Goal: Navigation & Orientation: Find specific page/section

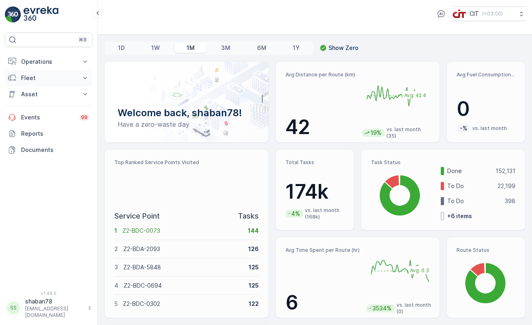
click at [83, 75] on icon at bounding box center [85, 78] width 8 height 8
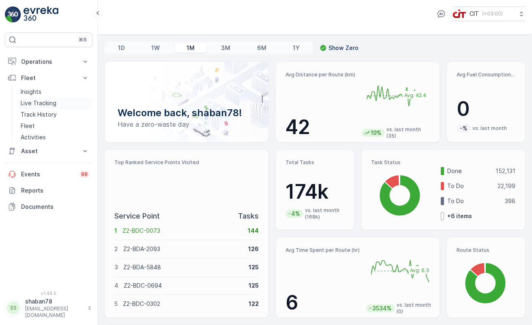
click at [60, 103] on link "Live Tracking" at bounding box center [54, 102] width 75 height 11
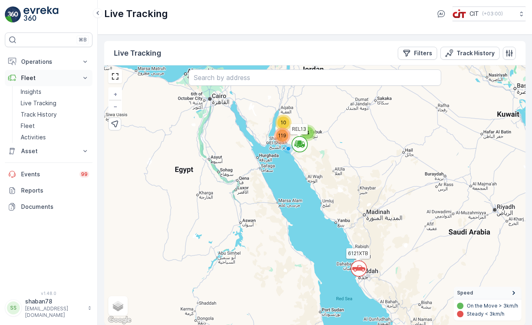
click at [86, 77] on icon at bounding box center [85, 78] width 8 height 8
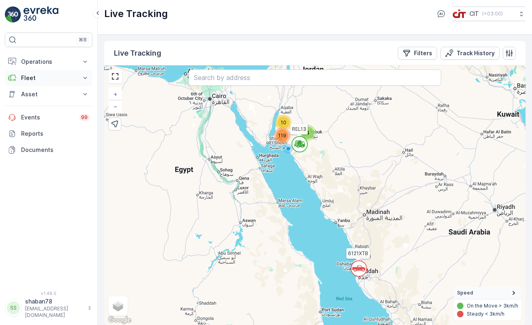
click at [86, 77] on icon at bounding box center [85, 78] width 8 height 8
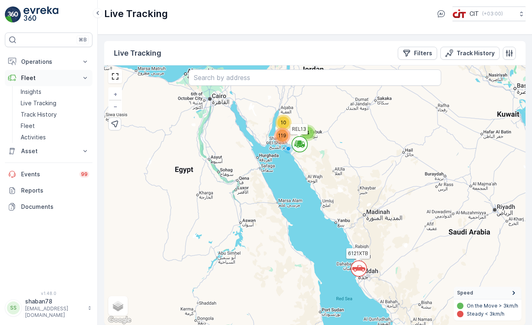
click at [84, 80] on icon at bounding box center [85, 78] width 8 height 8
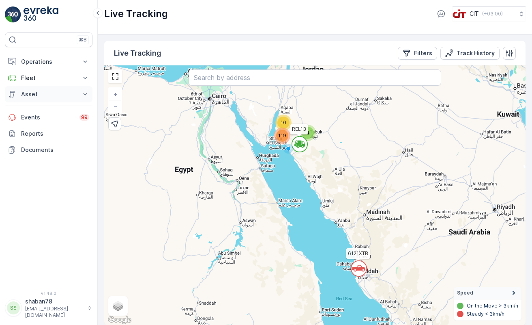
click at [84, 92] on icon at bounding box center [85, 94] width 8 height 8
click at [62, 107] on link "Assets" at bounding box center [54, 107] width 75 height 11
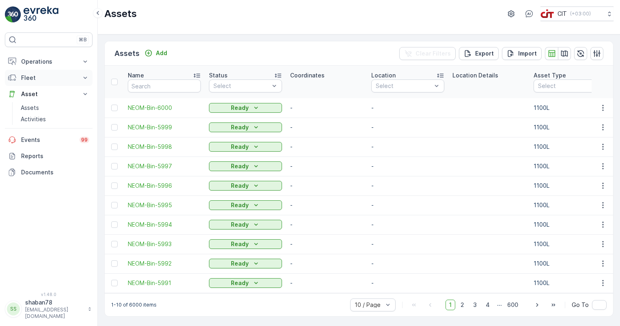
click at [84, 75] on icon at bounding box center [85, 78] width 8 height 8
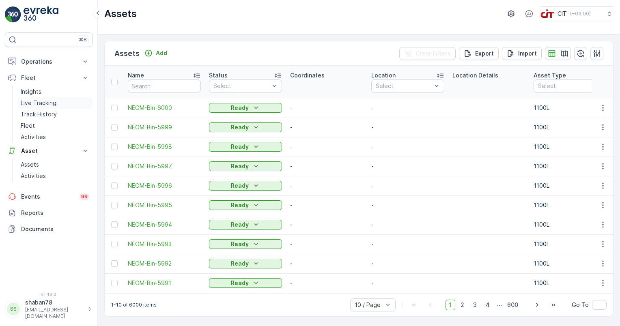
click at [59, 105] on link "Live Tracking" at bounding box center [54, 102] width 75 height 11
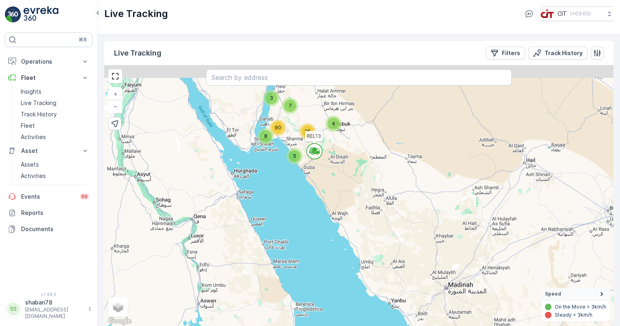
drag, startPoint x: 323, startPoint y: 149, endPoint x: 323, endPoint y: 177, distance: 28.0
click at [323, 177] on div "` 3 7 4 8 5 16 90 6121XTB REL13 + − Satellite Roadmap Terrain Hybrid Leaflet Ke…" at bounding box center [358, 195] width 509 height 261
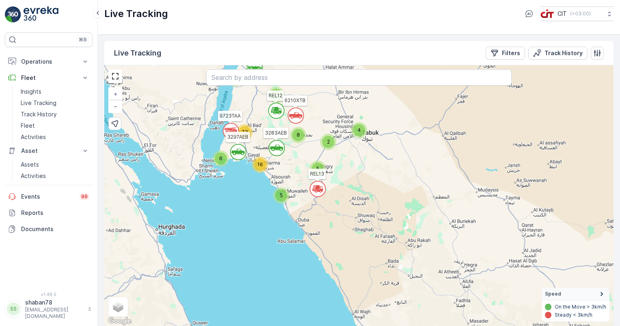
drag, startPoint x: 339, startPoint y: 151, endPoint x: 329, endPoint y: 208, distance: 58.0
click at [329, 208] on div "` ` ` 3 ` 4 ` 5 5 2 8 5 16 73 6 REL13 REL12 3691GTB 6121XTB 6210XTB 3283AEB 329…" at bounding box center [358, 195] width 509 height 261
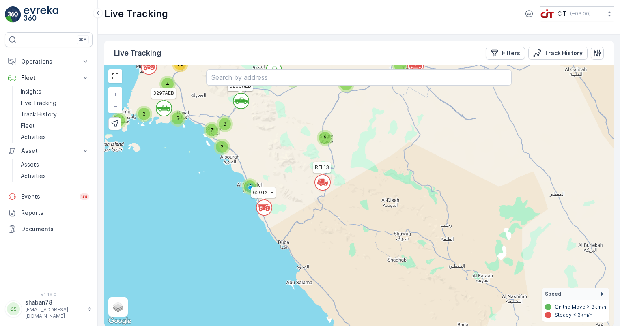
click at [327, 181] on icon at bounding box center [322, 182] width 16 height 16
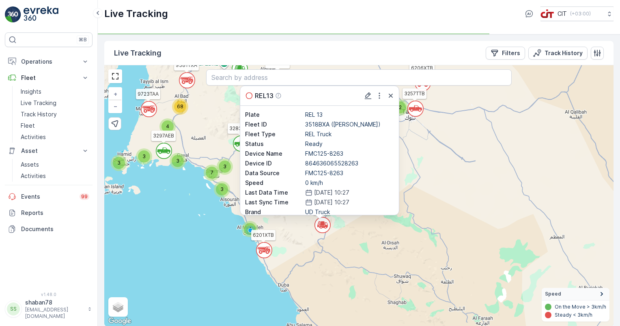
click at [336, 236] on div "` ` ` ` ` ` 2 2 3 ` ` 2 3 3 ` 4 2 5 ` 3 4 3 3 3 7 ` 4 68 REL13 REL12 3691GTB 61…" at bounding box center [358, 195] width 509 height 261
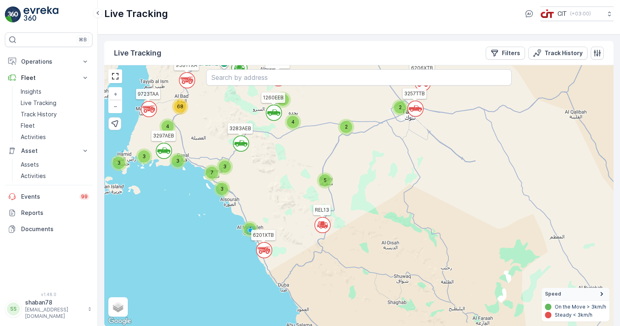
click at [265, 252] on circle at bounding box center [263, 250] width 15 height 15
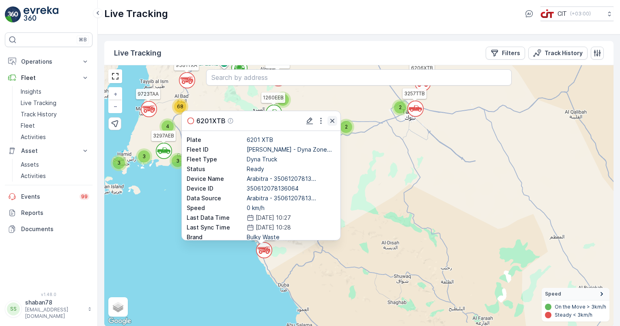
click at [333, 118] on icon "button" at bounding box center [332, 121] width 8 height 8
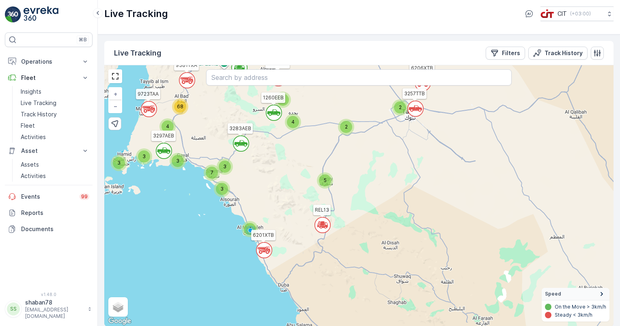
click at [419, 110] on icon at bounding box center [415, 108] width 13 height 6
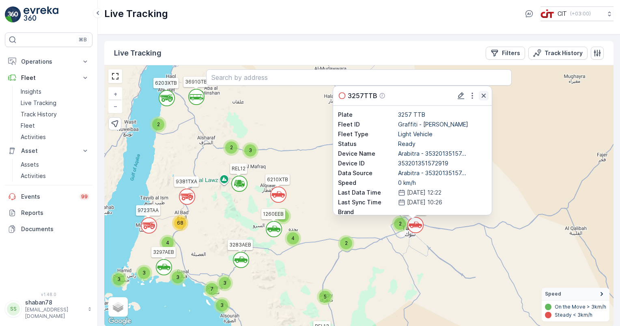
click at [486, 96] on icon "button" at bounding box center [484, 96] width 8 height 8
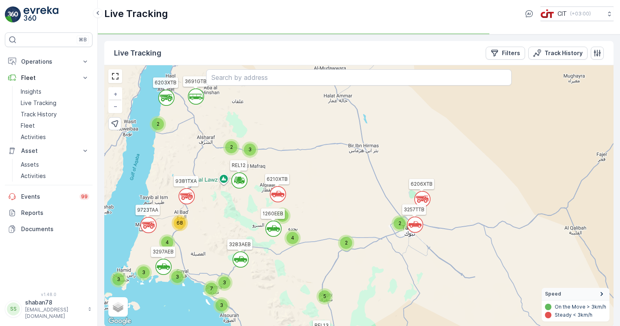
click at [278, 193] on icon "`" at bounding box center [278, 194] width 16 height 16
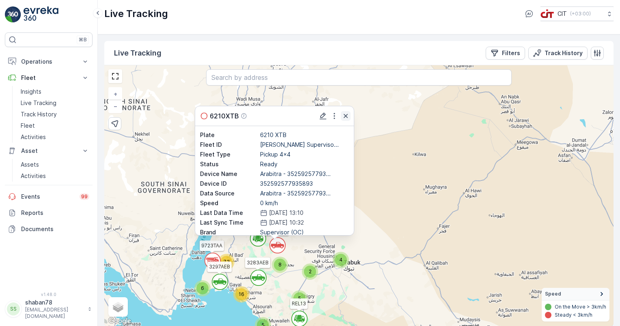
click at [349, 118] on icon "button" at bounding box center [346, 116] width 8 height 8
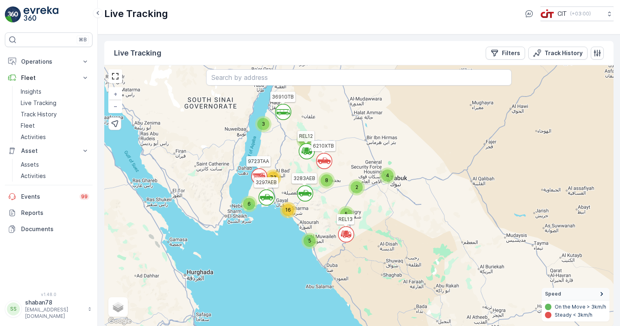
click at [342, 234] on icon at bounding box center [342, 234] width 1 height 0
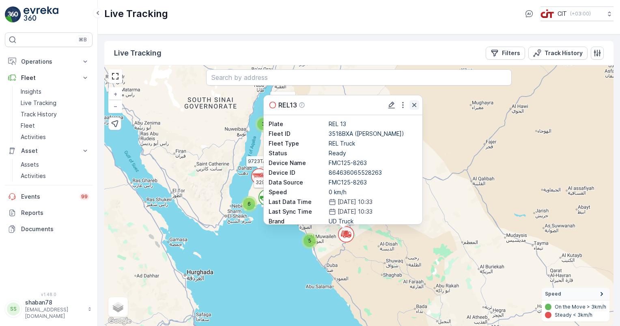
click at [415, 102] on icon "button" at bounding box center [414, 105] width 8 height 8
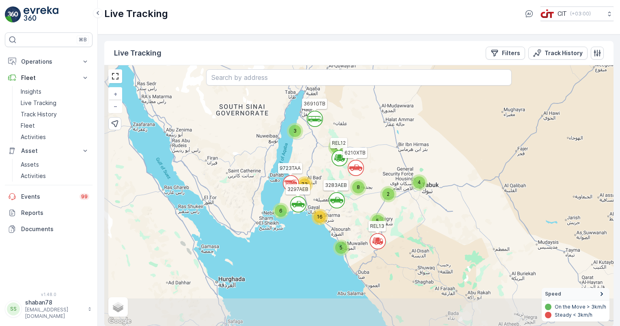
drag, startPoint x: 350, startPoint y: 253, endPoint x: 367, endPoint y: 169, distance: 85.8
click at [367, 170] on div "` ` ` 3 ` 4 ` 5 5 2 8 5 16 73 6 REL13 REL12 3691GTB 6121XTB 6210XTB 3283AEB 329…" at bounding box center [358, 195] width 509 height 261
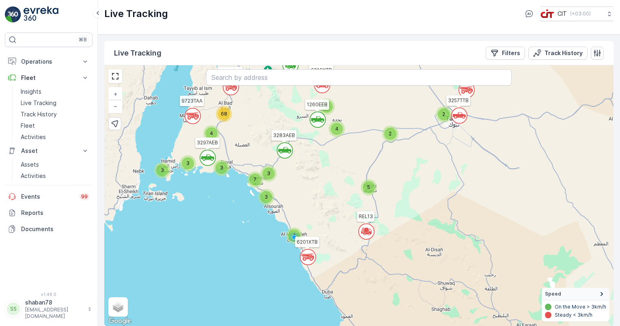
click at [305, 256] on icon "`" at bounding box center [308, 257] width 16 height 16
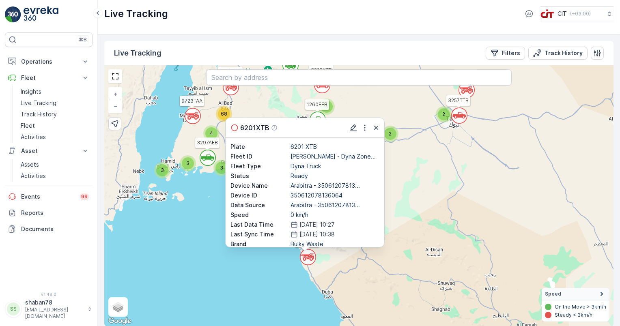
click at [377, 127] on icon "button" at bounding box center [376, 128] width 8 height 8
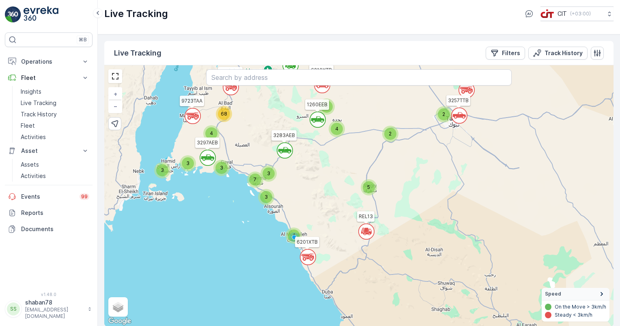
click at [368, 229] on circle at bounding box center [366, 231] width 15 height 15
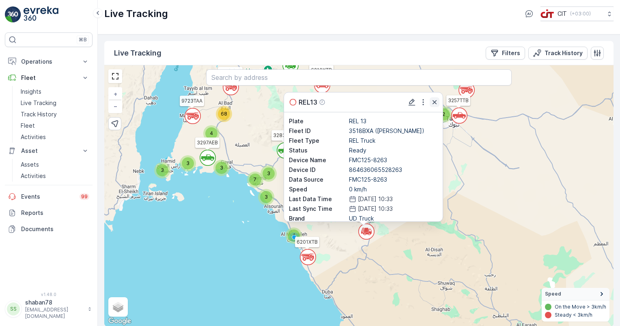
click at [434, 101] on icon "button" at bounding box center [435, 102] width 4 height 4
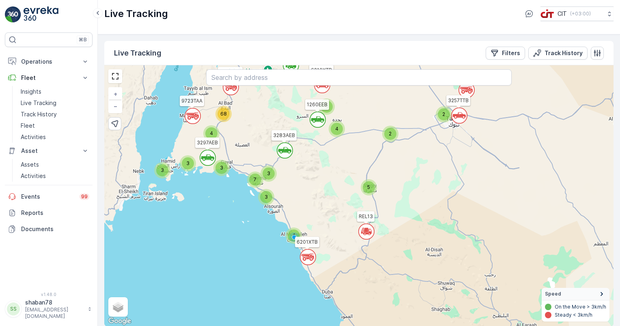
click at [194, 118] on icon at bounding box center [196, 118] width 4 height 4
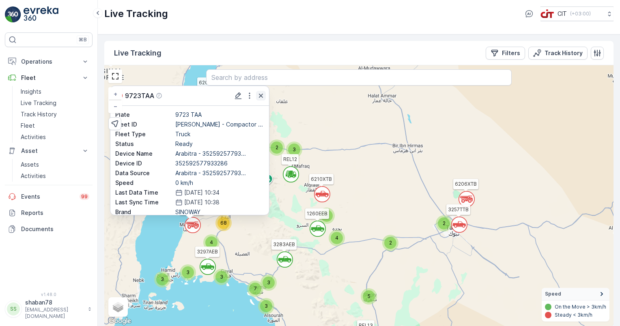
click at [262, 96] on icon "button" at bounding box center [261, 96] width 8 height 8
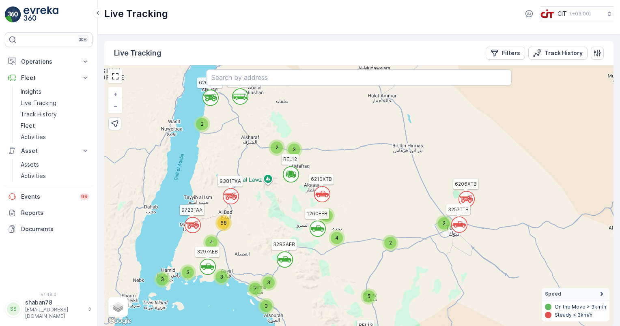
click at [465, 193] on circle at bounding box center [466, 199] width 15 height 15
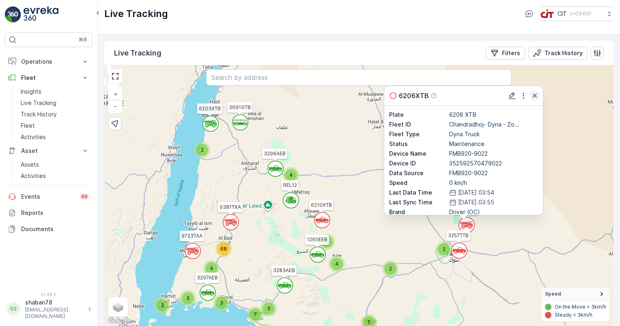
click at [532, 97] on icon "button" at bounding box center [535, 96] width 8 height 8
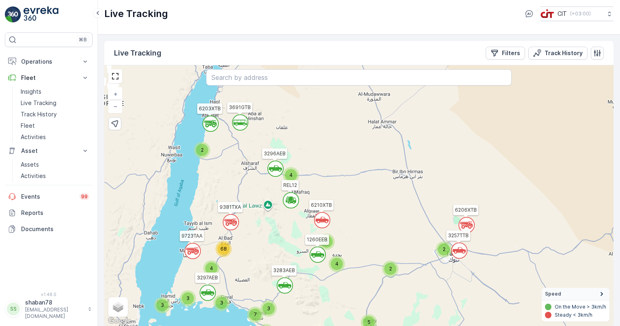
click at [322, 219] on circle at bounding box center [321, 220] width 15 height 15
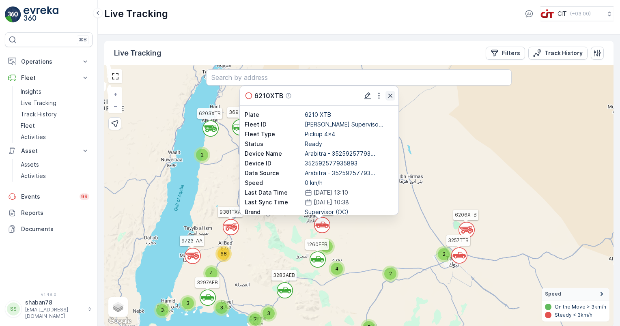
click at [388, 95] on icon "button" at bounding box center [390, 96] width 8 height 8
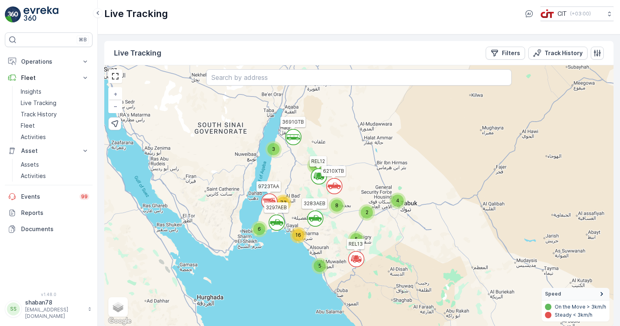
click at [336, 185] on icon at bounding box center [333, 186] width 13 height 6
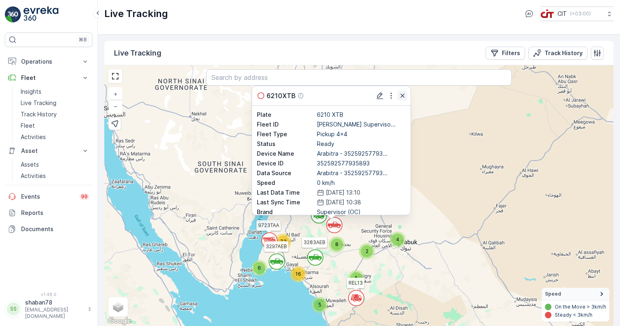
click at [401, 93] on icon "button" at bounding box center [402, 96] width 8 height 8
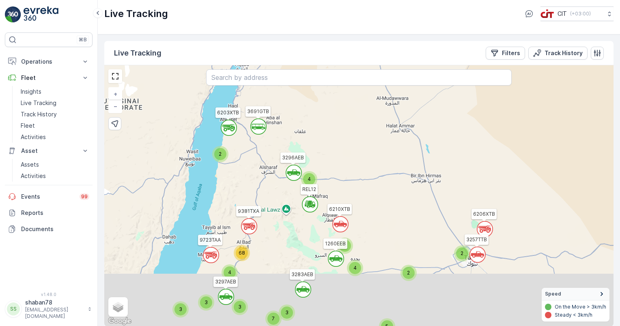
drag, startPoint x: 288, startPoint y: 228, endPoint x: 310, endPoint y: 144, distance: 87.5
click at [310, 144] on div "` ` ` ` ` ` 2 ` 4 ` ` 2 3 3 ` 4 2 5 ` 3 4 3 3 3 7 ` 4 68 REL13 REL12 3691GTB 61…" at bounding box center [358, 195] width 509 height 261
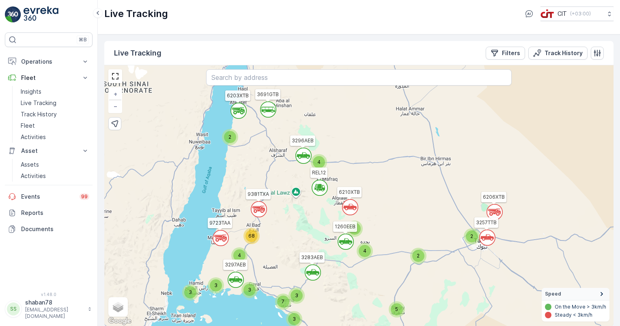
click at [221, 239] on icon at bounding box center [222, 238] width 9 height 6
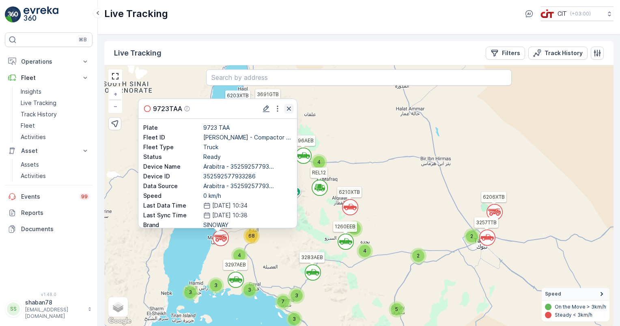
click at [291, 107] on icon "button" at bounding box center [289, 109] width 4 height 4
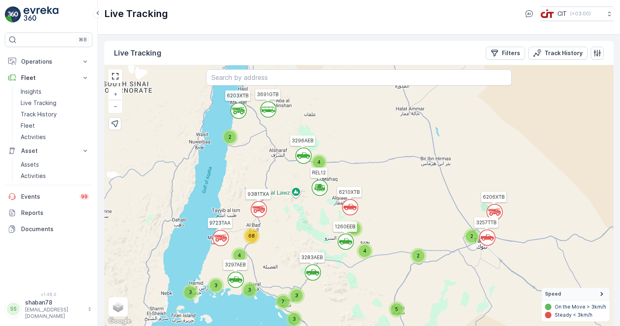
click at [255, 211] on circle at bounding box center [258, 209] width 15 height 15
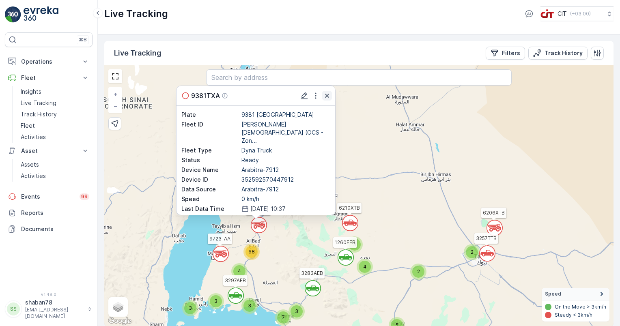
click at [327, 94] on icon "button" at bounding box center [327, 96] width 8 height 8
